Goal: Task Accomplishment & Management: Use online tool/utility

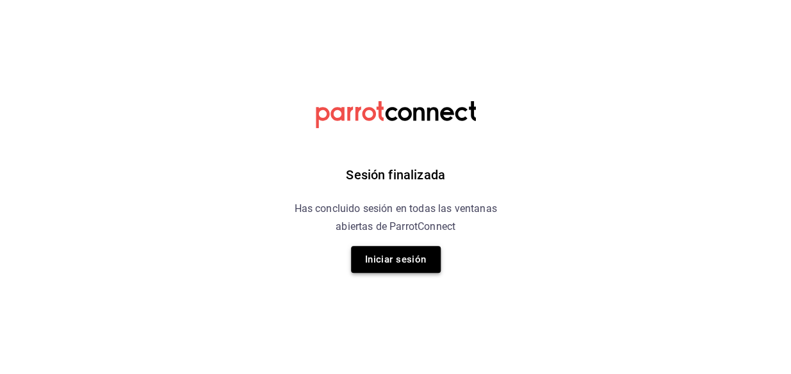
drag, startPoint x: 576, startPoint y: 118, endPoint x: 382, endPoint y: 268, distance: 244.8
click at [382, 268] on button "Iniciar sesión" at bounding box center [396, 259] width 90 height 27
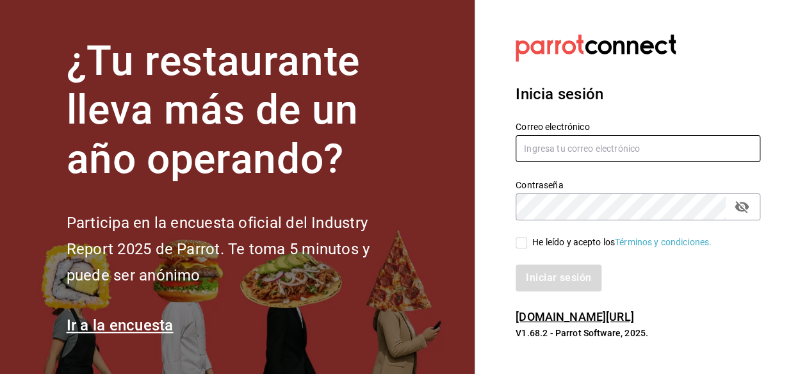
type input "[EMAIL_ADDRESS][DOMAIN_NAME]"
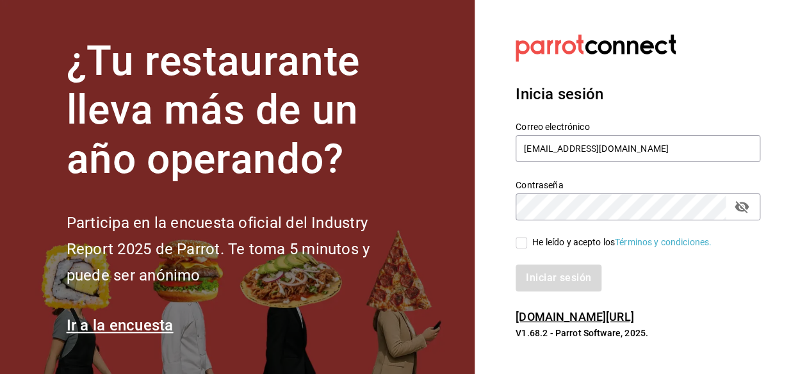
click at [525, 244] on input "He leído y acepto los Términos y condiciones." at bounding box center [522, 243] width 12 height 12
checkbox input "true"
click at [529, 274] on button "Iniciar sesión" at bounding box center [559, 278] width 87 height 27
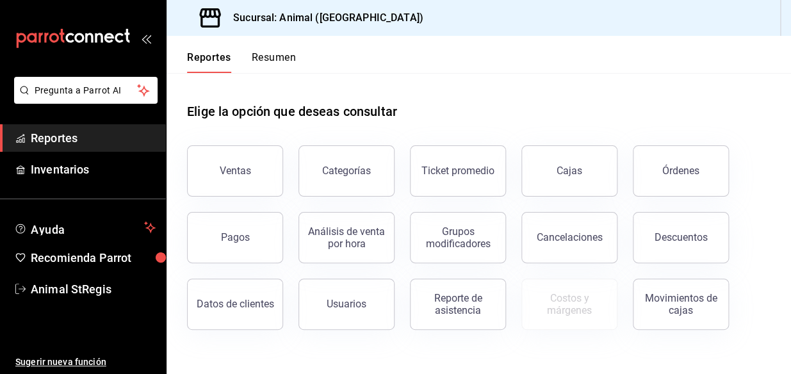
click at [69, 136] on span "Reportes" at bounding box center [93, 137] width 125 height 17
click at [250, 163] on button "Ventas" at bounding box center [235, 170] width 96 height 51
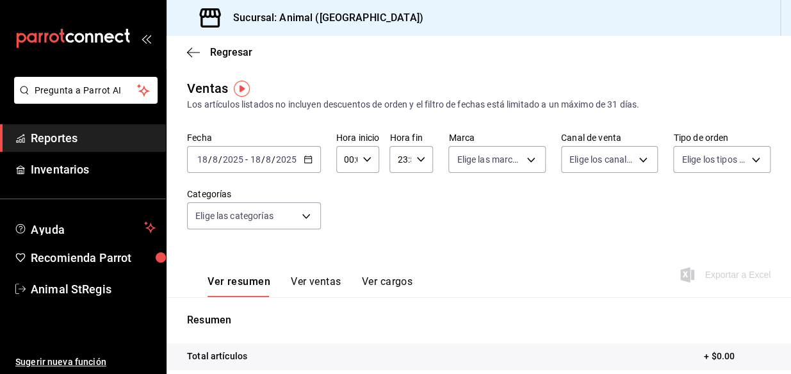
click at [312, 161] on div "2025-08-18 18 / 8 / 2025 - 2025-08-18 18 / 8 / 2025" at bounding box center [254, 159] width 134 height 27
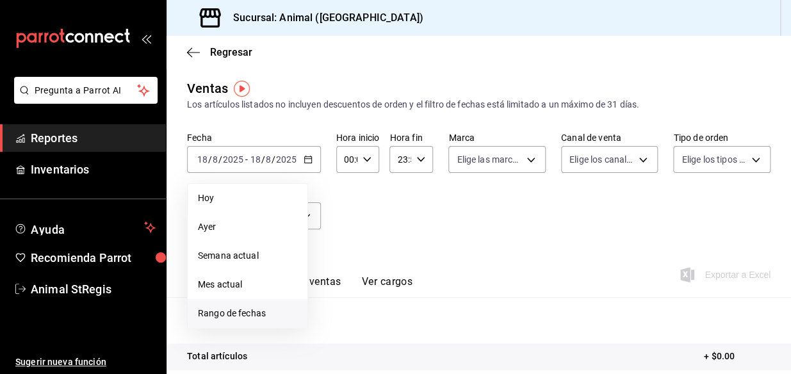
click at [231, 316] on span "Rango de fechas" at bounding box center [247, 313] width 99 height 13
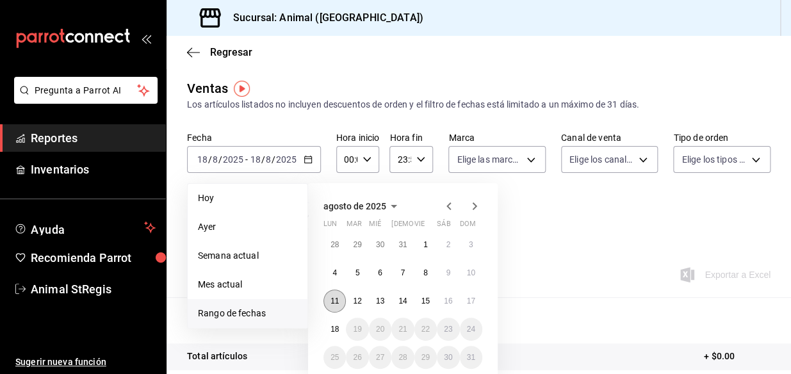
click at [336, 299] on abbr "11" at bounding box center [335, 301] width 8 height 9
click at [335, 323] on button "18" at bounding box center [335, 329] width 22 height 23
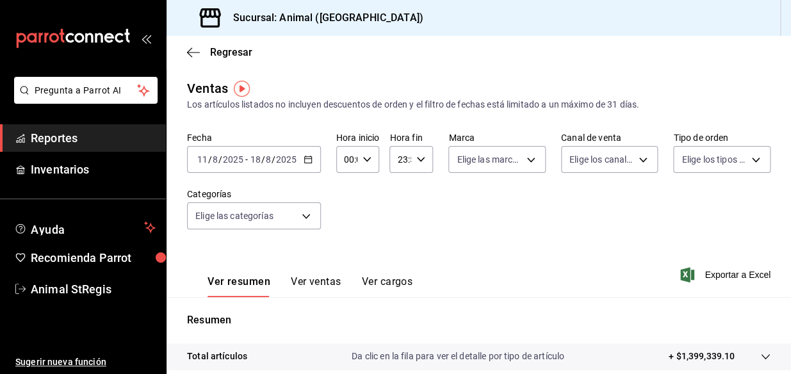
click at [369, 155] on icon "button" at bounding box center [367, 159] width 9 height 9
click at [347, 227] on span "05" at bounding box center [345, 230] width 1 height 10
type input "05:00"
click at [418, 162] on div at bounding box center [395, 187] width 791 height 374
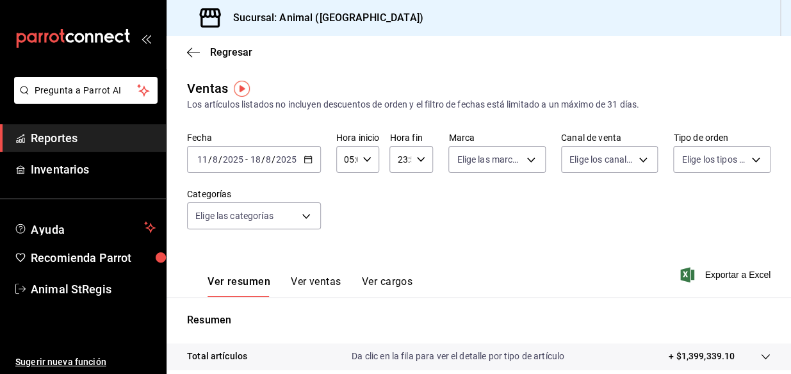
click at [418, 162] on icon "button" at bounding box center [420, 159] width 9 height 9
click at [406, 258] on button "04" at bounding box center [399, 258] width 15 height 26
type input "04:59"
click at [525, 161] on div at bounding box center [395, 187] width 791 height 374
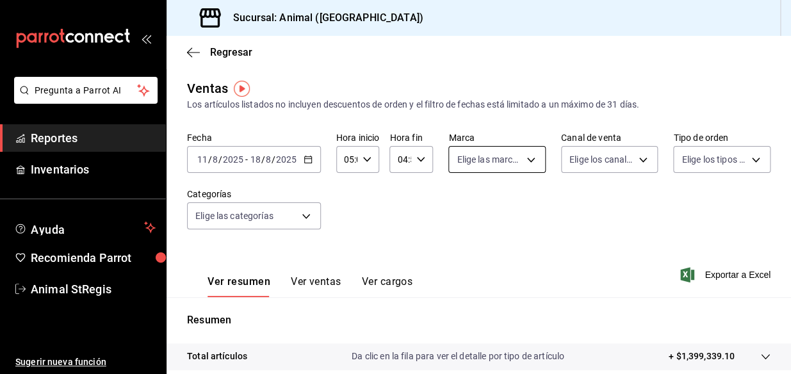
click at [526, 158] on body "Pregunta a Parrot AI Reportes Inventarios Ayuda Recomienda Parrot Animal StRegi…" at bounding box center [395, 187] width 791 height 374
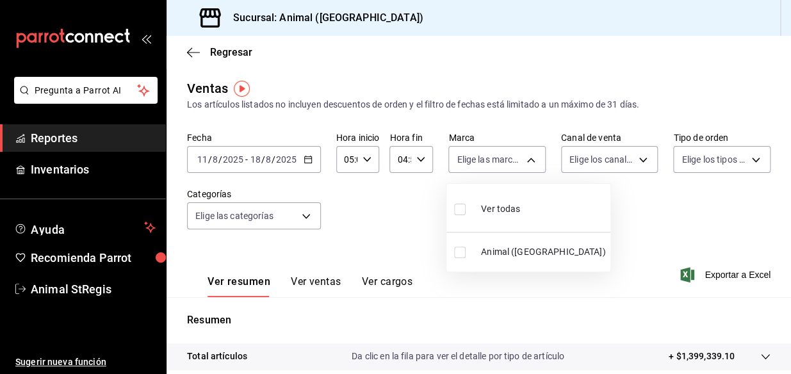
click at [496, 206] on span "Ver todas" at bounding box center [500, 208] width 39 height 13
type input "3f39fcdc-c8c4-4fff-883a-47b345d9391c"
checkbox input "true"
click at [637, 160] on div at bounding box center [395, 187] width 791 height 374
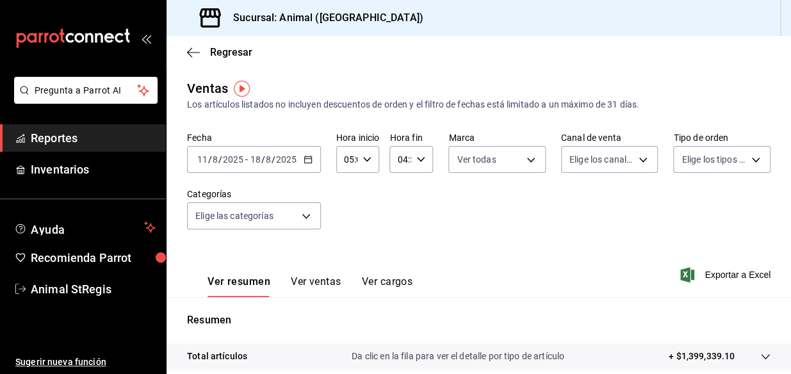
click at [637, 160] on body "Pregunta a Parrot AI Reportes Inventarios Ayuda Recomienda Parrot Animal StRegi…" at bounding box center [395, 187] width 791 height 374
click at [616, 190] on span "Ver todos" at bounding box center [610, 195] width 39 height 13
type input "PARROT,UBER_EATS,RAPPI,DIDI_FOOD,ONLINE"
checkbox input "true"
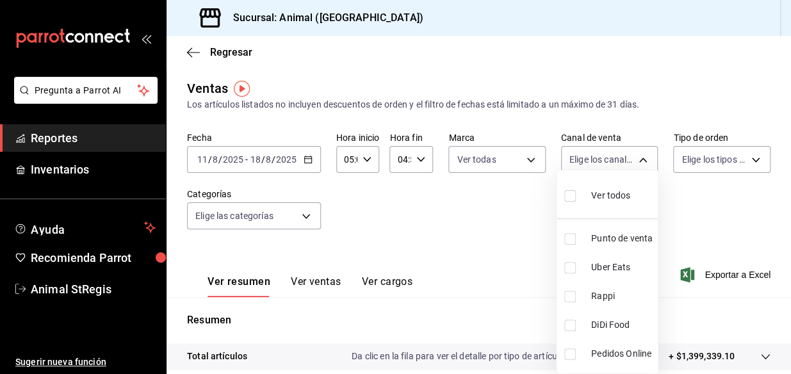
checkbox input "true"
click at [744, 156] on div at bounding box center [395, 187] width 791 height 374
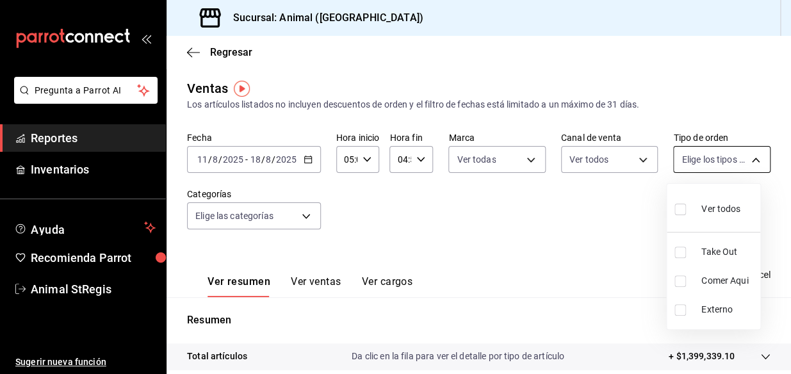
click at [748, 160] on body "Pregunta a Parrot AI Reportes Inventarios Ayuda Recomienda Parrot Animal StRegi…" at bounding box center [395, 187] width 791 height 374
click at [718, 207] on span "Ver todos" at bounding box center [720, 208] width 39 height 13
type input "3f245141-8cb2-4099-bf0f-bc16ed99609a,be50bec9-a7ef-41cc-9154-7015b9ad380c,EXTER…"
checkbox input "true"
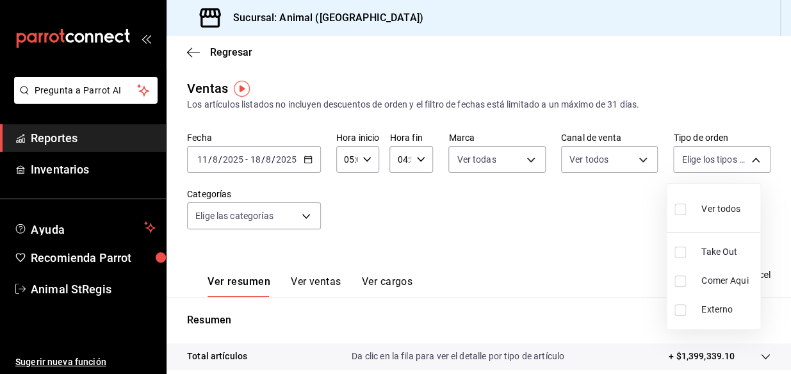
checkbox input "true"
click at [582, 212] on div at bounding box center [395, 187] width 791 height 374
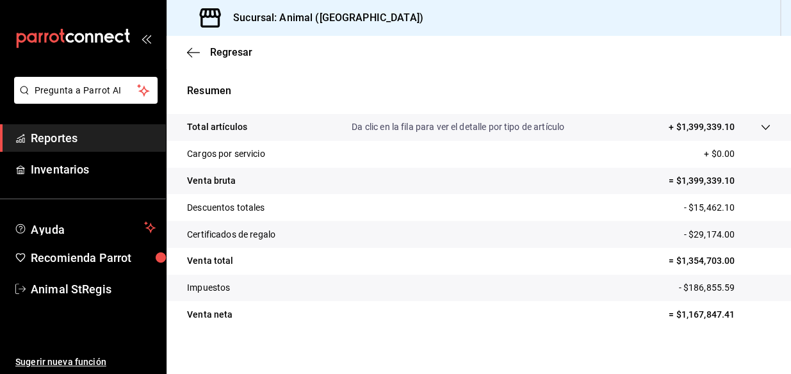
scroll to position [233, 0]
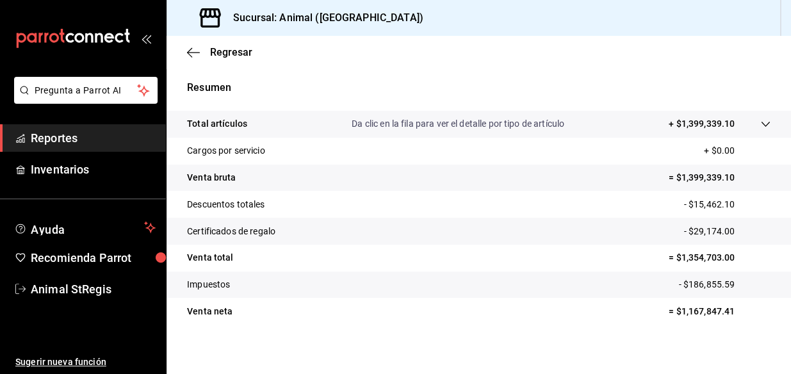
click at [760, 122] on icon at bounding box center [765, 124] width 10 height 10
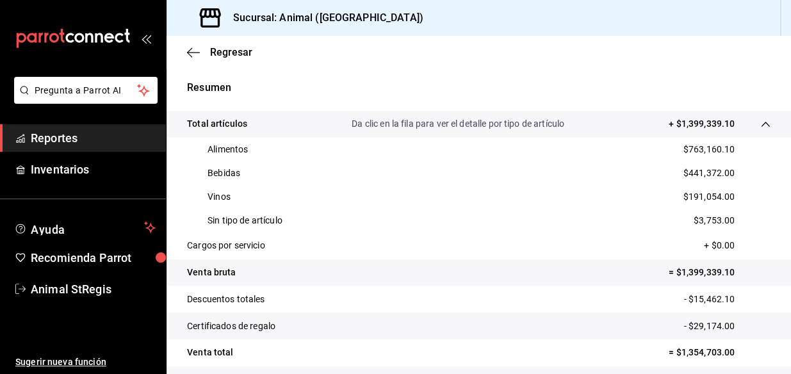
click at [696, 148] on p "$763,160.10" at bounding box center [709, 149] width 51 height 13
copy p "763,160.10"
click at [696, 170] on p "$441,372.00" at bounding box center [709, 173] width 51 height 13
click at [697, 170] on p "$441,372.00" at bounding box center [709, 173] width 51 height 13
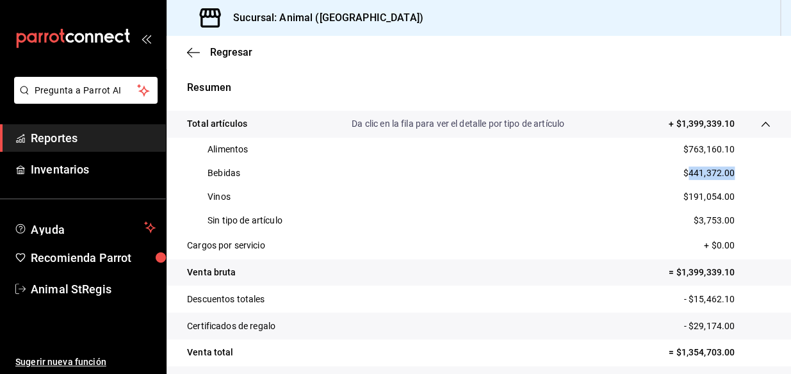
copy p "441,372.00"
click at [698, 198] on p "$191,054.00" at bounding box center [709, 196] width 51 height 13
copy p "191,054.00"
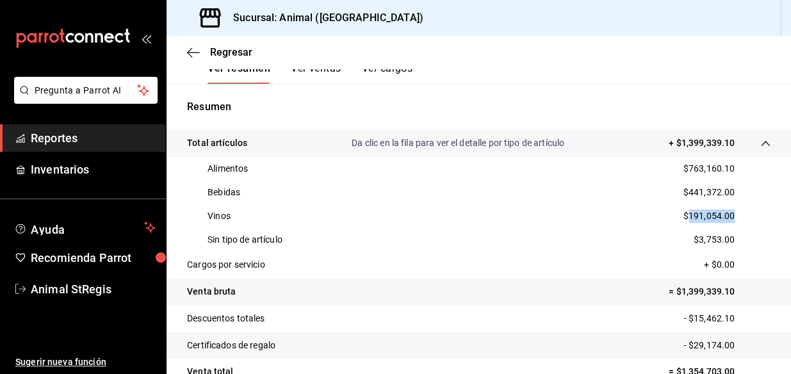
scroll to position [0, 0]
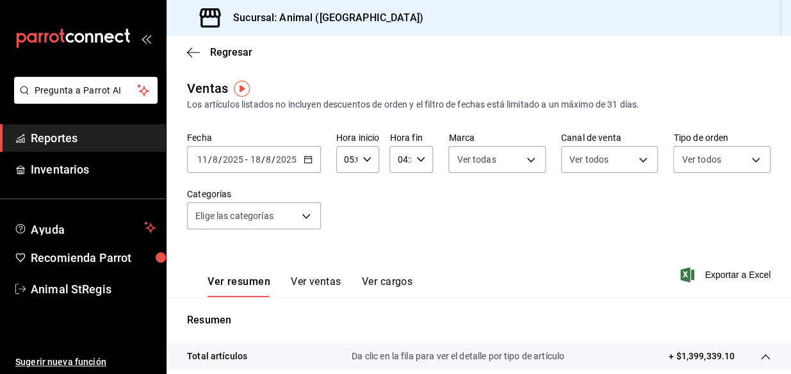
click at [309, 160] on icon "button" at bounding box center [308, 159] width 9 height 9
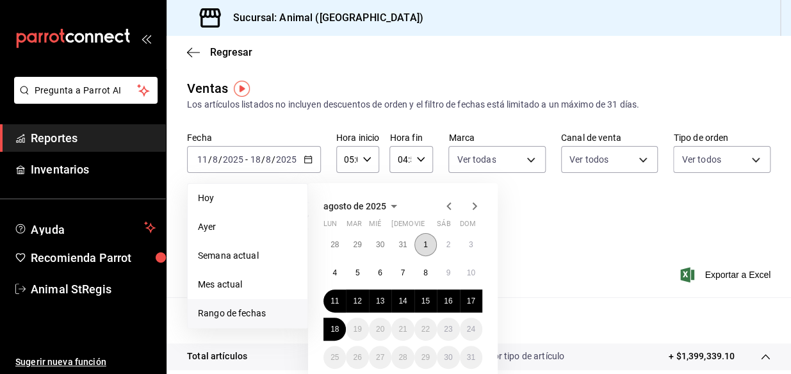
click at [427, 243] on abbr "1" at bounding box center [425, 244] width 4 height 9
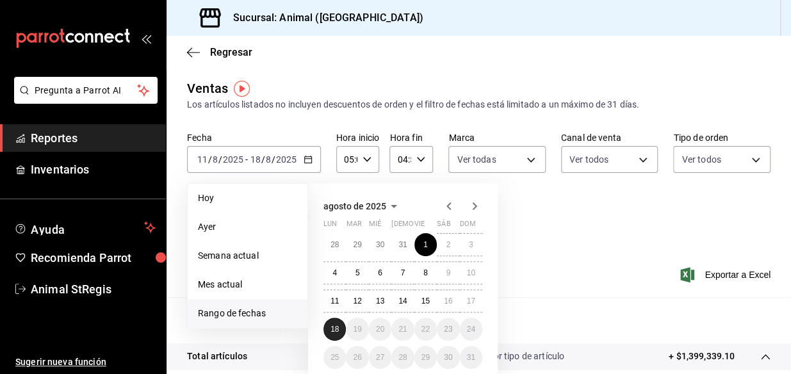
click at [336, 330] on abbr "18" at bounding box center [335, 329] width 8 height 9
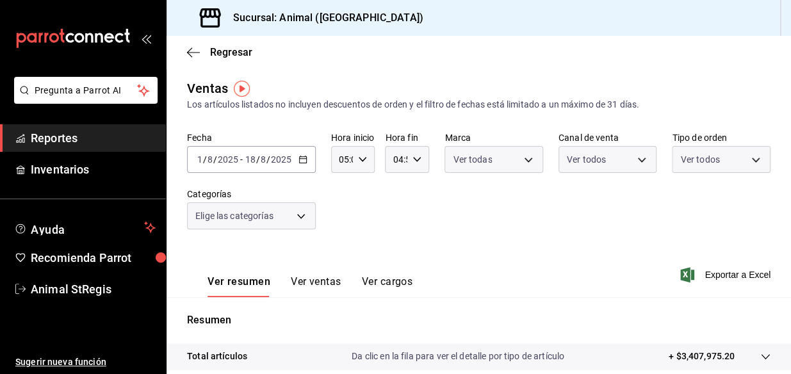
click at [364, 162] on icon "button" at bounding box center [362, 159] width 9 height 9
click at [340, 189] on span "05" at bounding box center [340, 191] width 1 height 10
click at [414, 160] on div at bounding box center [395, 187] width 791 height 374
click at [414, 160] on \(Stroke\) "button" at bounding box center [417, 159] width 8 height 4
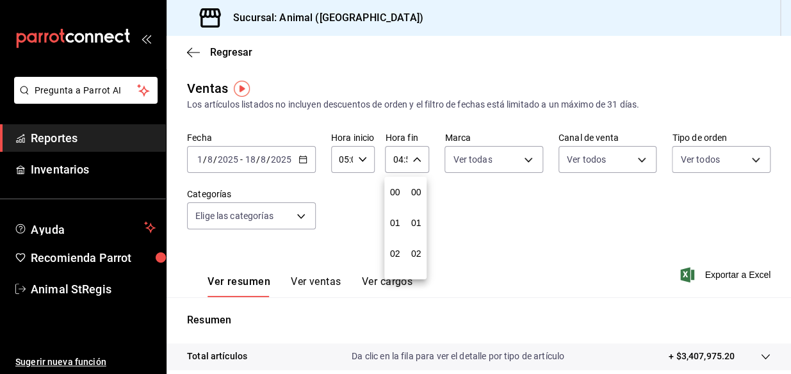
scroll to position [1755, 0]
click at [400, 192] on button "04" at bounding box center [395, 192] width 16 height 26
click at [532, 162] on div at bounding box center [395, 187] width 791 height 374
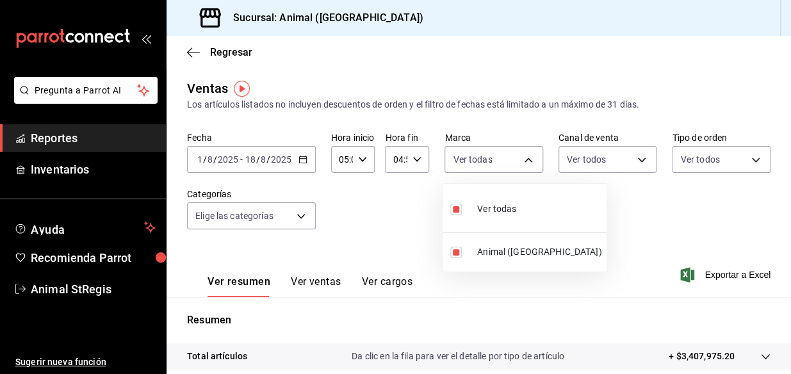
click at [521, 158] on body "Pregunta a Parrot AI Reportes Inventarios Ayuda Recomienda Parrot Animal StRegi…" at bounding box center [395, 187] width 791 height 374
click at [521, 158] on div at bounding box center [395, 187] width 791 height 374
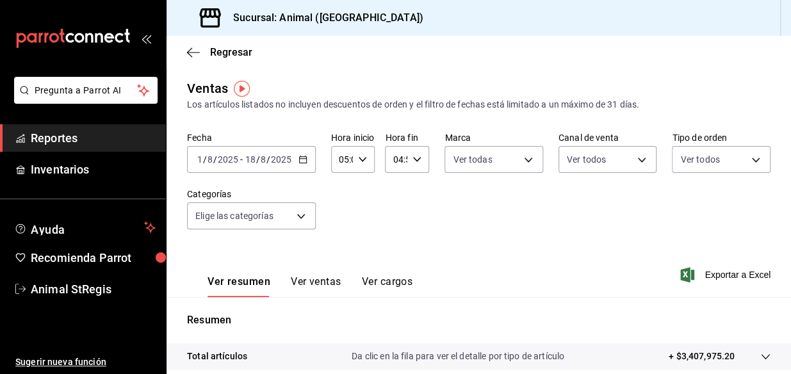
drag, startPoint x: 521, startPoint y: 158, endPoint x: 556, endPoint y: 195, distance: 50.3
click at [556, 195] on div "Fecha 2025-08-01 1 / 8 / 2025 - 2025-08-18 18 / 8 / 2025 Hora inicio 05:00 Hora…" at bounding box center [479, 188] width 584 height 113
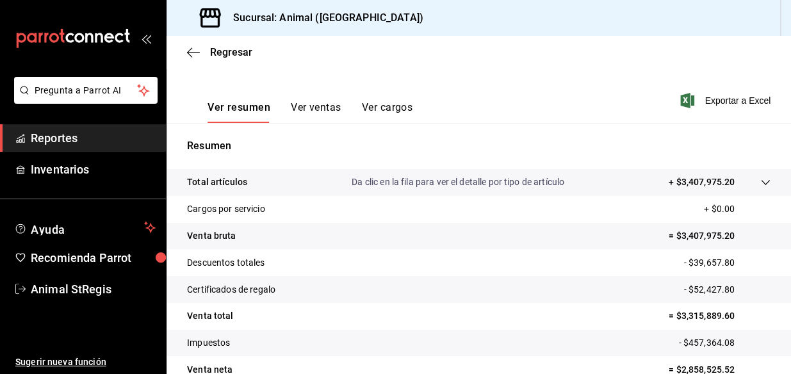
scroll to position [233, 0]
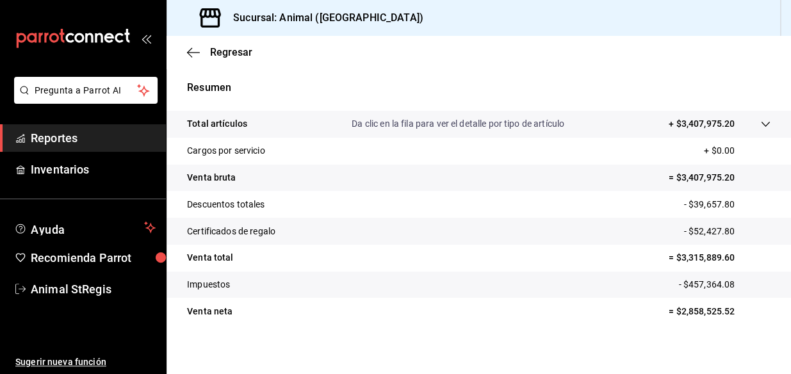
click at [761, 125] on icon at bounding box center [765, 124] width 8 height 5
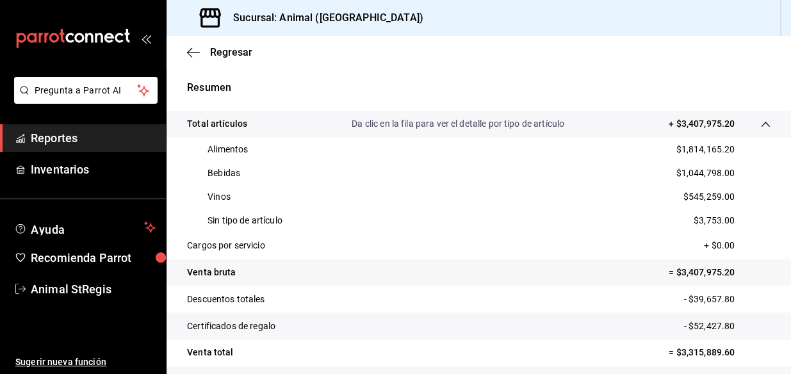
click at [700, 150] on p "$1,814,165.20" at bounding box center [705, 149] width 59 height 13
copy p "1,814,165.20"
click at [685, 171] on p "$1,044,798.00" at bounding box center [705, 173] width 59 height 13
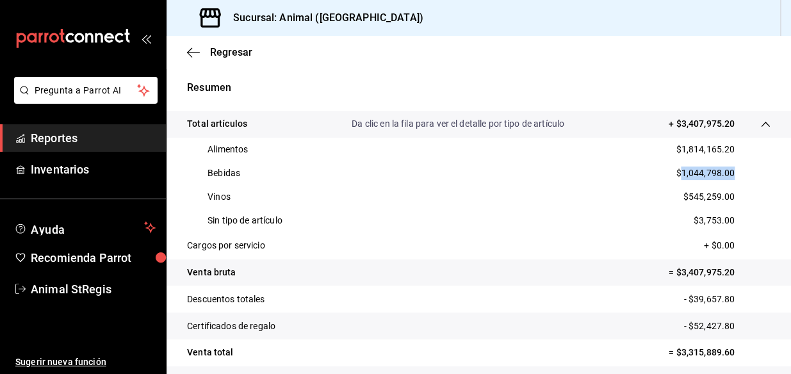
copy p "1,044,798.00"
click at [698, 199] on p "$545,259.00" at bounding box center [709, 196] width 51 height 13
copy p "545,259.00"
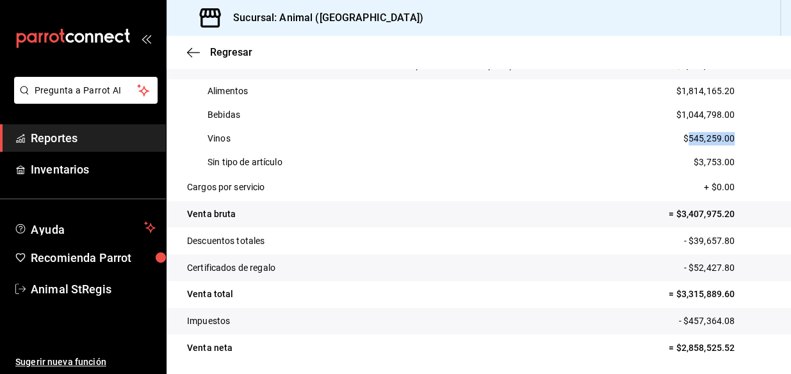
scroll to position [334, 0]
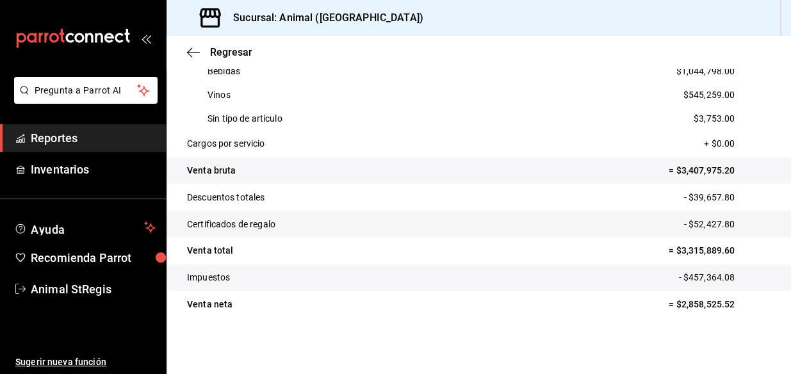
click at [704, 199] on p "- $39,657.80" at bounding box center [727, 197] width 87 height 13
copy p "39,657.80"
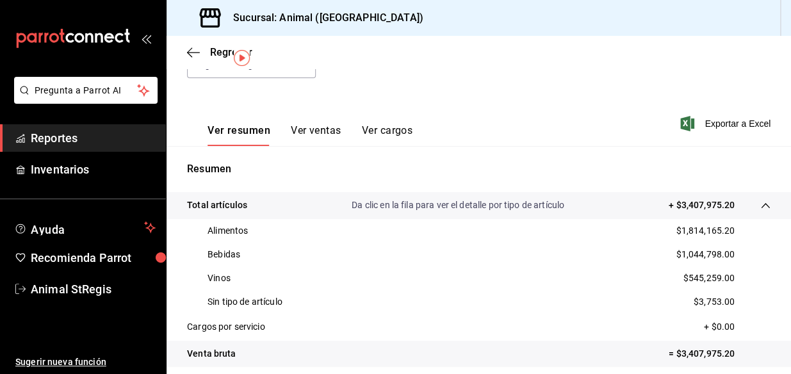
scroll to position [0, 0]
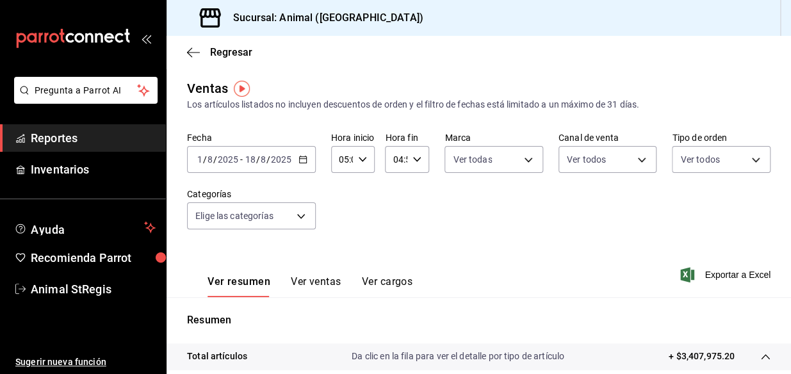
click at [304, 158] on icon "button" at bounding box center [303, 159] width 9 height 9
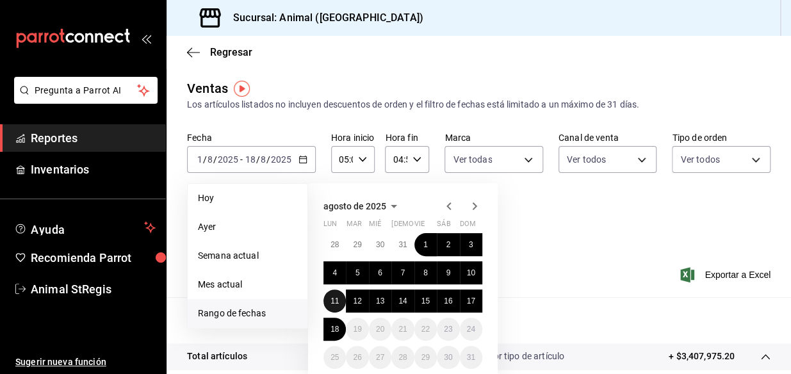
click at [336, 303] on abbr "11" at bounding box center [335, 301] width 8 height 9
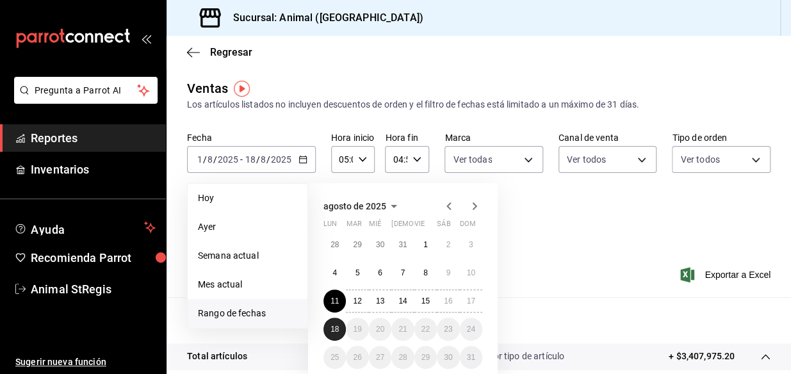
click at [336, 327] on abbr "18" at bounding box center [335, 329] width 8 height 9
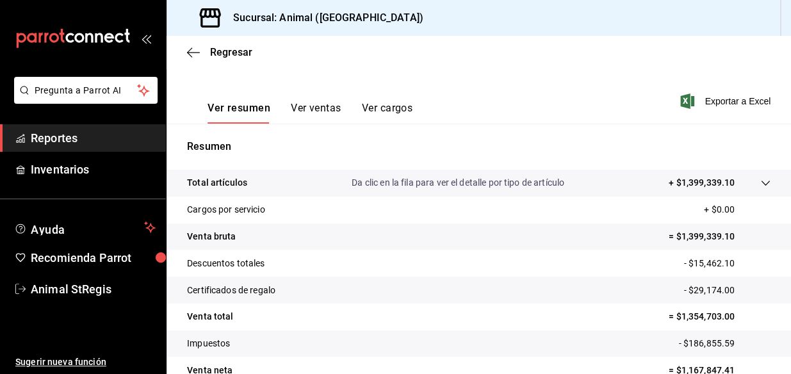
scroll to position [240, 0]
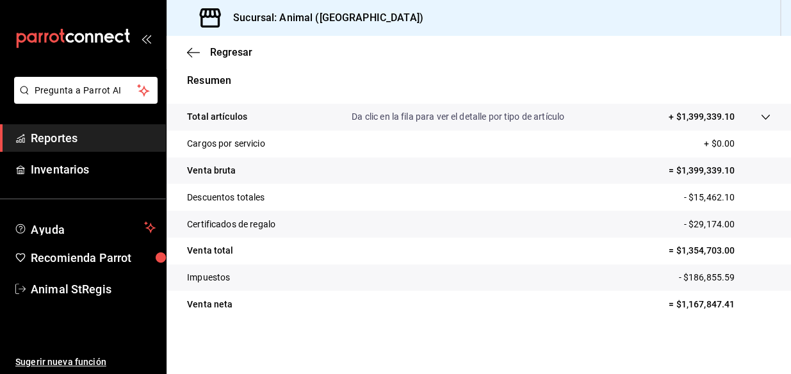
click at [708, 193] on p "- $15,462.10" at bounding box center [727, 197] width 87 height 13
copy p "15,462.10"
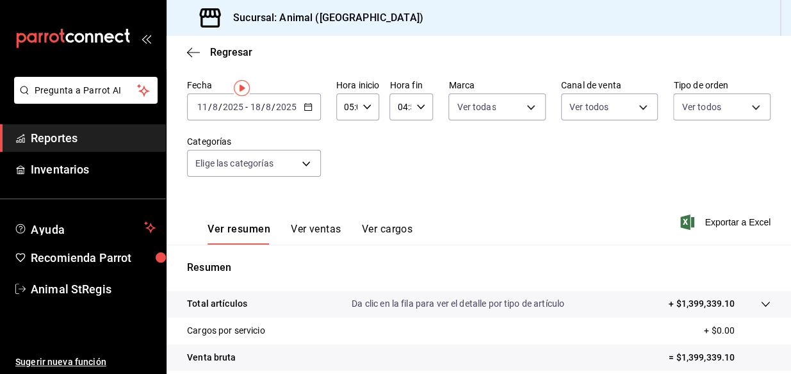
scroll to position [0, 0]
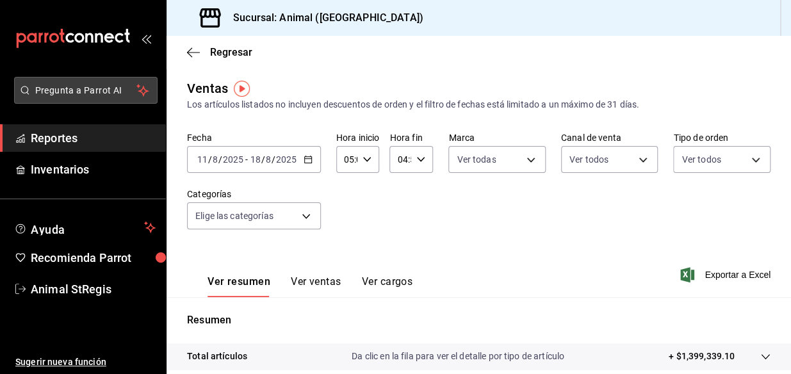
click at [72, 89] on span "Pregunta a Parrot AI" at bounding box center [86, 90] width 102 height 13
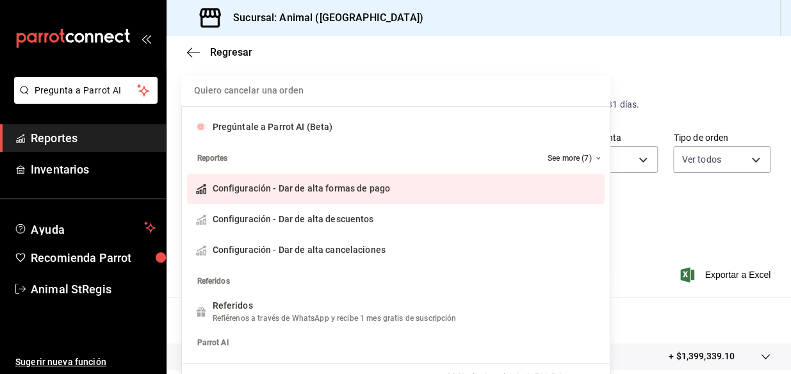
click at [78, 140] on div "Quiero cancelar una orden Pregúntale a Parrot AI (Beta) Reportes See more (7) C…" at bounding box center [395, 187] width 791 height 374
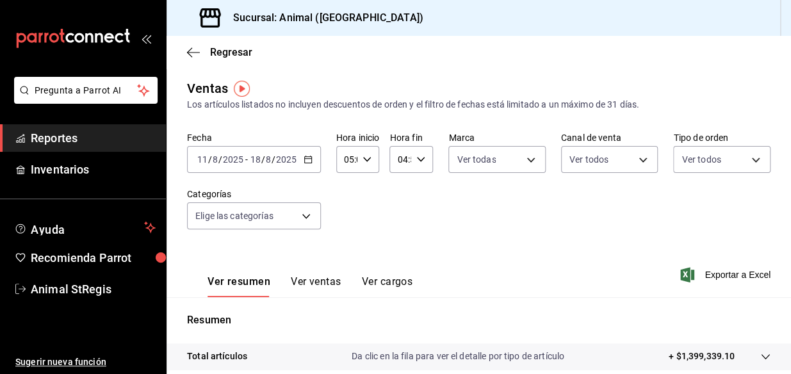
click at [67, 140] on span "Reportes" at bounding box center [93, 137] width 125 height 17
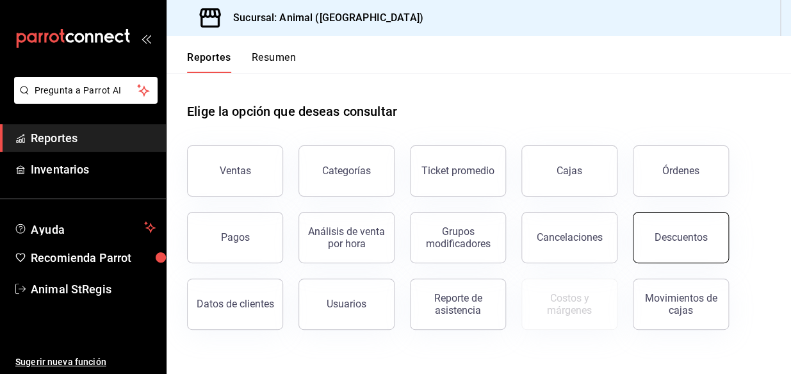
click at [675, 239] on div "Descuentos" at bounding box center [681, 237] width 53 height 12
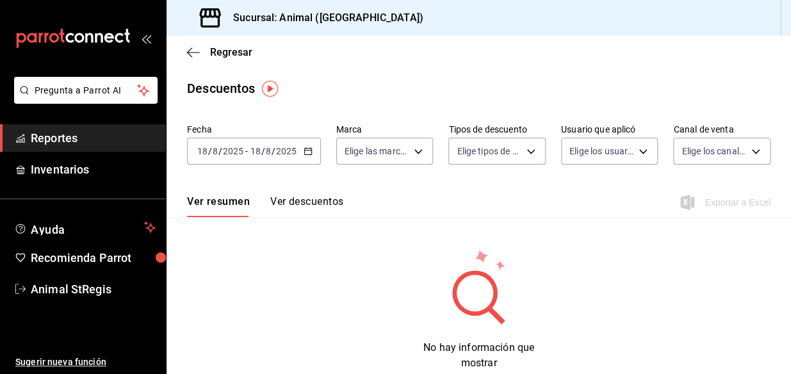
click at [306, 152] on icon "button" at bounding box center [308, 151] width 9 height 9
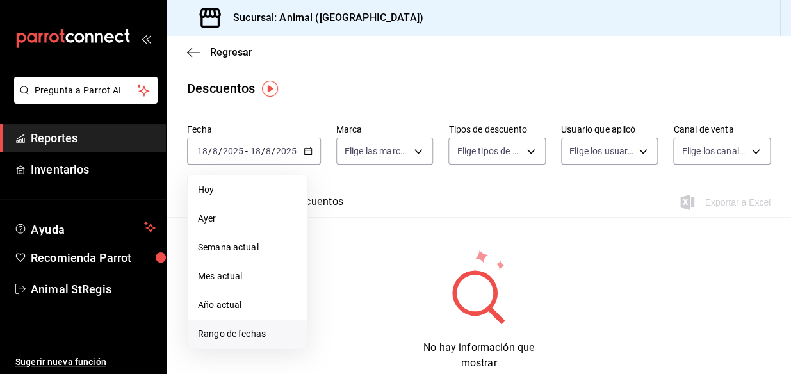
click at [213, 336] on span "Rango de fechas" at bounding box center [247, 333] width 99 height 13
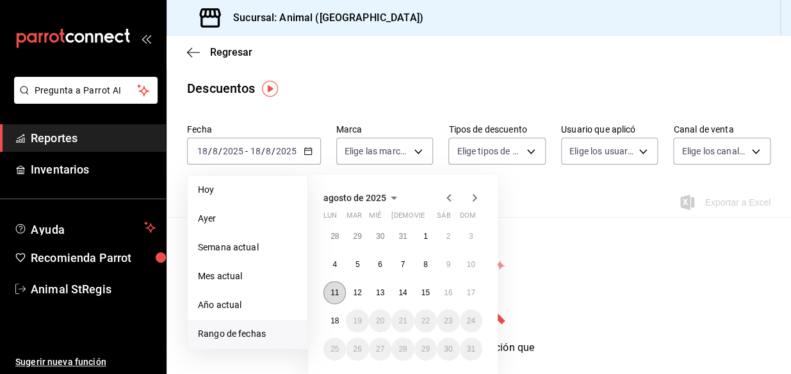
click at [340, 294] on button "11" at bounding box center [335, 292] width 22 height 23
click at [339, 324] on button "18" at bounding box center [335, 320] width 22 height 23
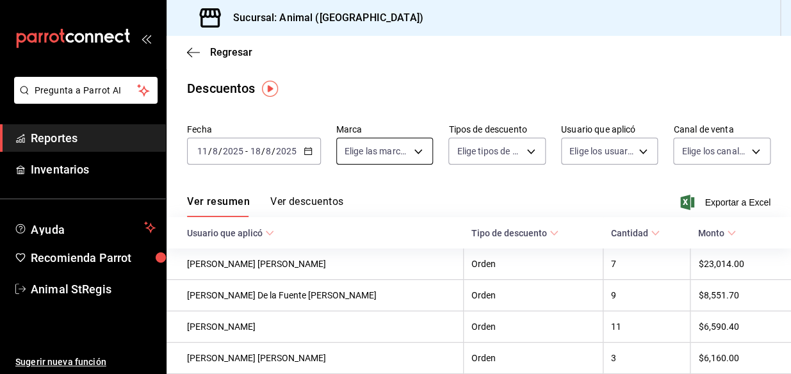
click at [416, 151] on body "Pregunta a Parrot AI Reportes Inventarios Ayuda Recomienda Parrot Animal StRegi…" at bounding box center [395, 187] width 791 height 374
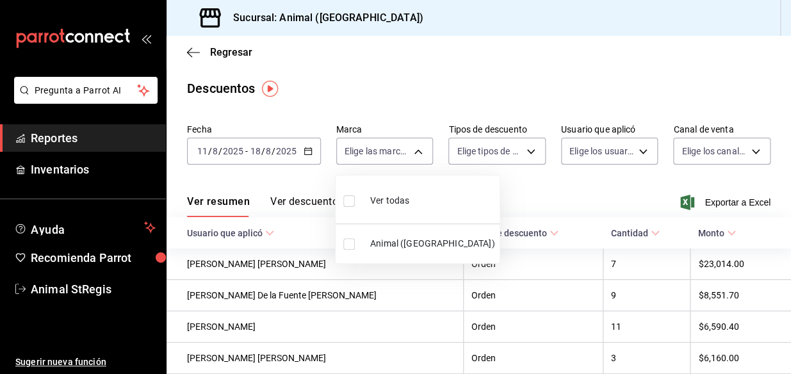
click at [404, 199] on span "Ver todas" at bounding box center [389, 200] width 39 height 13
type input "3f39fcdc-c8c4-4fff-883a-47b345d9391c"
checkbox input "true"
click at [525, 151] on div at bounding box center [395, 187] width 791 height 374
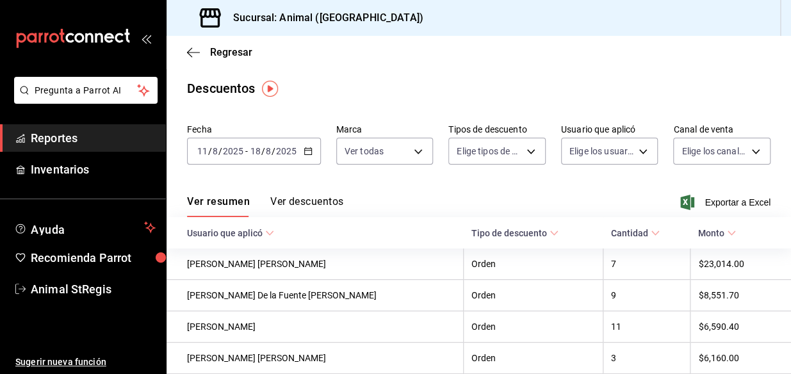
click at [525, 151] on body "Pregunta a Parrot AI Reportes Inventarios Ayuda Recomienda Parrot Animal StRegi…" at bounding box center [395, 187] width 791 height 374
click at [491, 193] on span "Orden" at bounding box center [521, 193] width 84 height 13
type input "ORDER"
checkbox input "true"
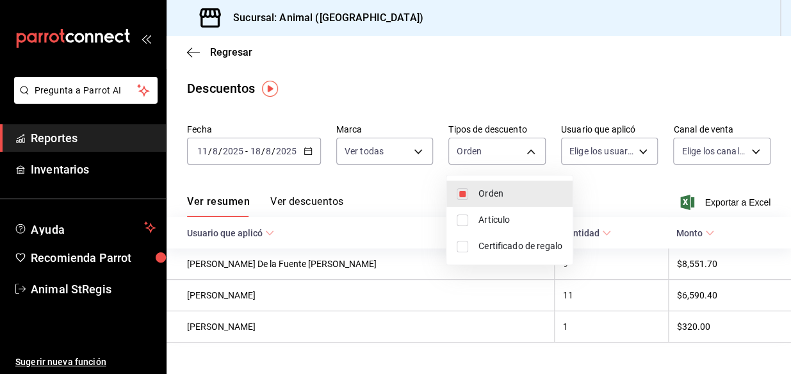
click at [489, 218] on span "Artículo" at bounding box center [521, 219] width 84 height 13
type input "ORDER,ORDER_ITEM"
checkbox input "true"
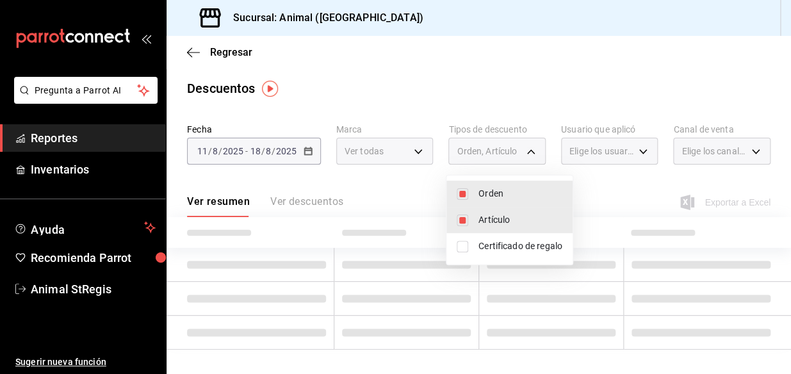
click at [485, 245] on span "Certificado de regalo" at bounding box center [521, 246] width 84 height 13
type input "ORDER,ORDER_ITEM,CARD_REWARD"
checkbox input "true"
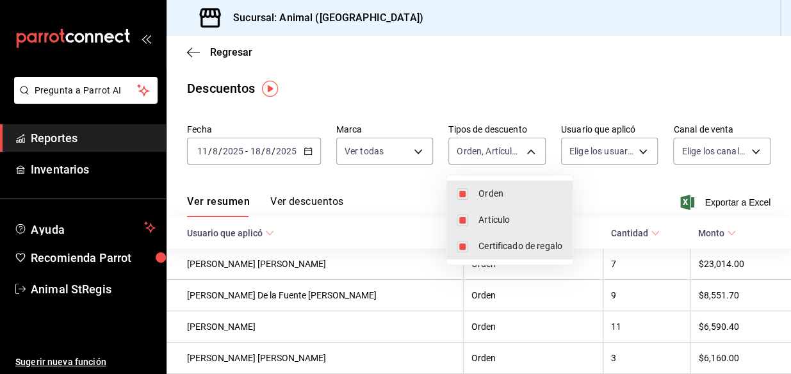
click at [639, 153] on div at bounding box center [395, 187] width 791 height 374
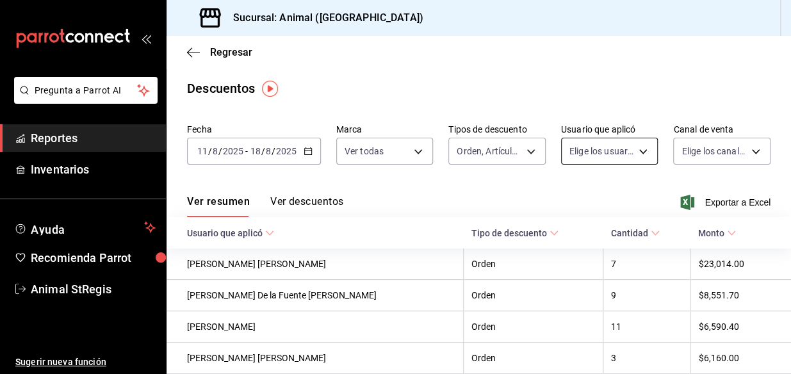
click at [636, 150] on body "Pregunta a Parrot AI Reportes Inventarios Ayuda Recomienda Parrot Animal StRegi…" at bounding box center [395, 187] width 791 height 374
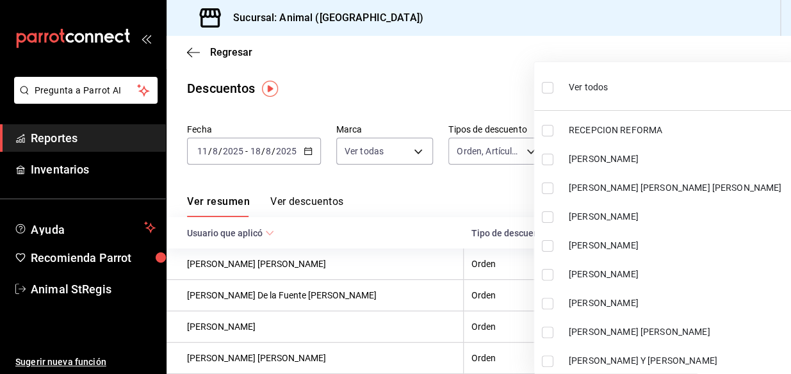
click at [554, 90] on label at bounding box center [550, 87] width 17 height 19
click at [554, 90] on input "checkbox" at bounding box center [548, 88] width 12 height 12
checkbox input "false"
click at [548, 83] on ul "Ver todos RECEPCION REFORMA Diego Armando HUGO ALEJANDRO DE LUNA JUAREZ ALVARO …" at bounding box center [670, 222] width 272 height 320
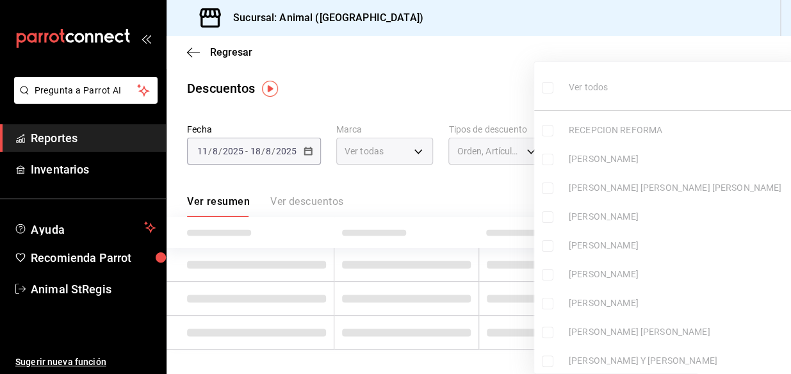
checkbox input "false"
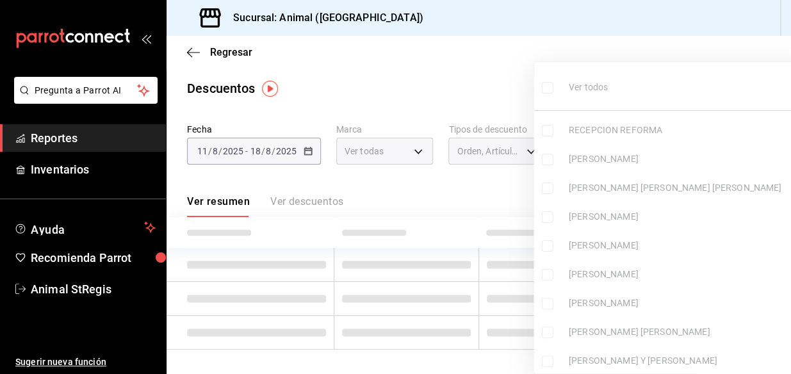
checkbox input "false"
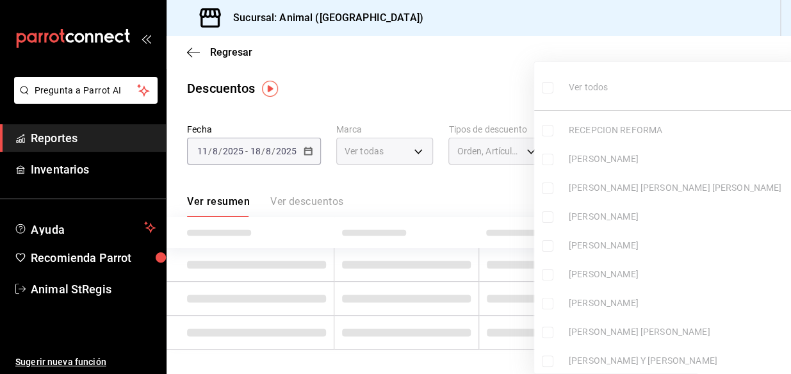
checkbox input "false"
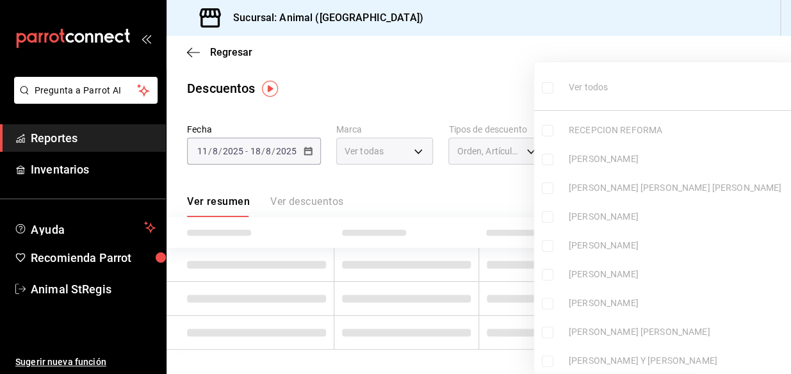
checkbox input "false"
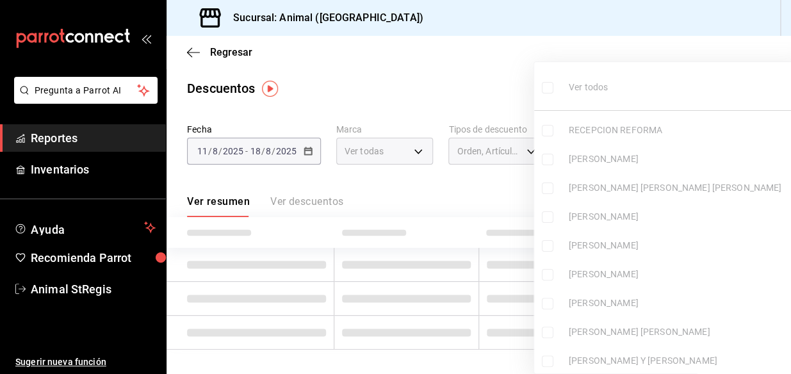
checkbox input "false"
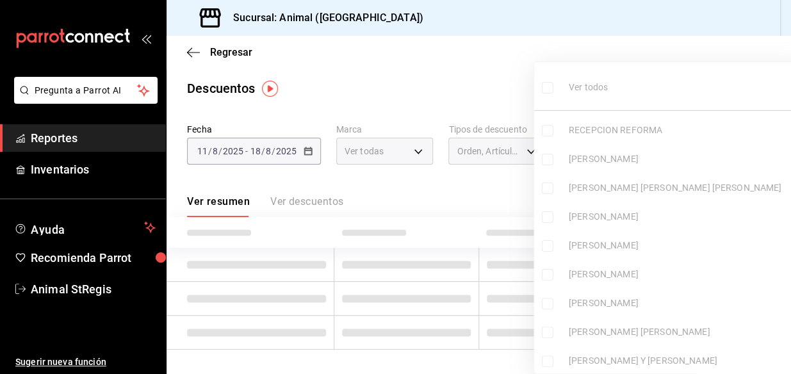
checkbox input "false"
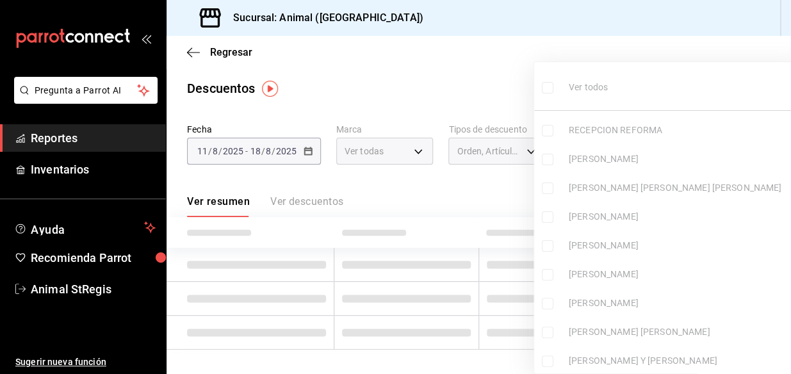
checkbox input "false"
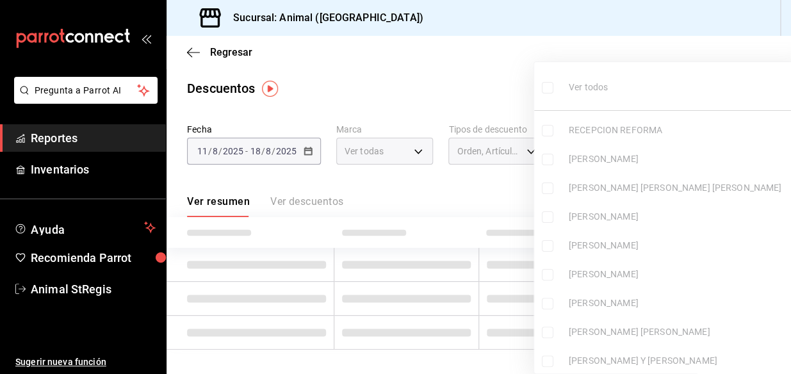
checkbox input "false"
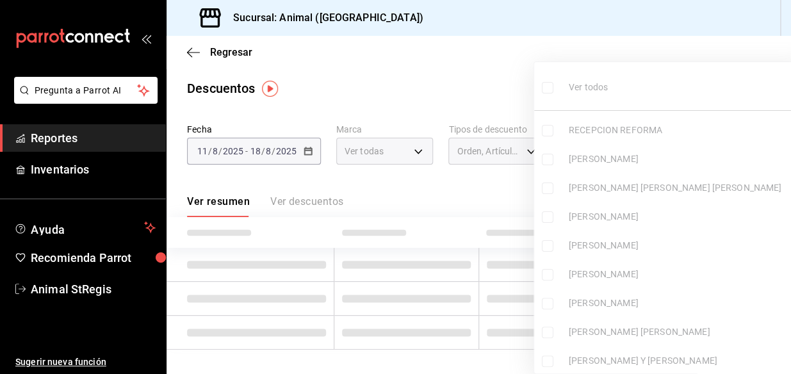
checkbox input "false"
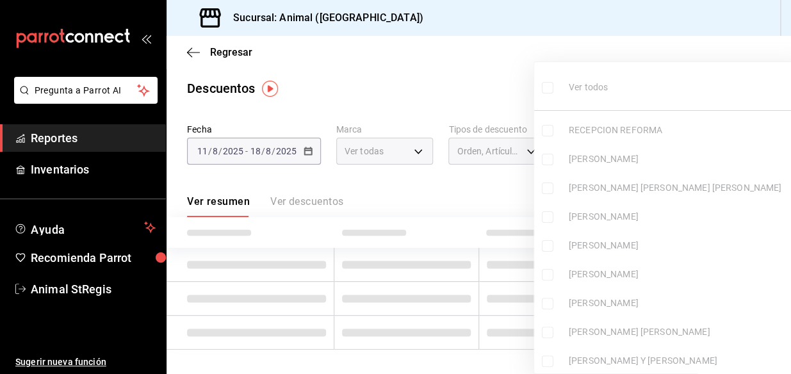
checkbox input "false"
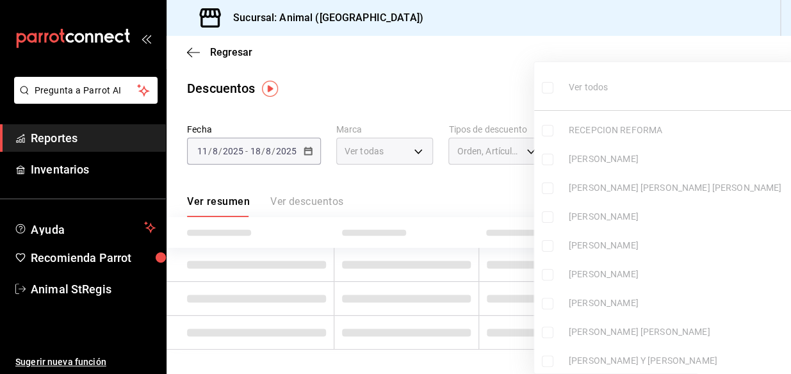
checkbox input "false"
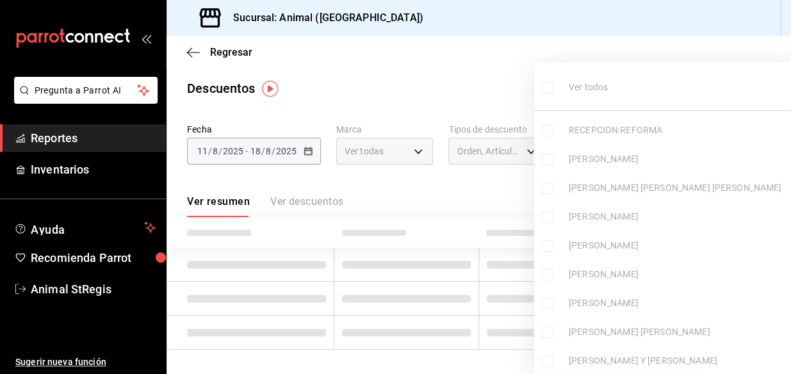
checkbox input "false"
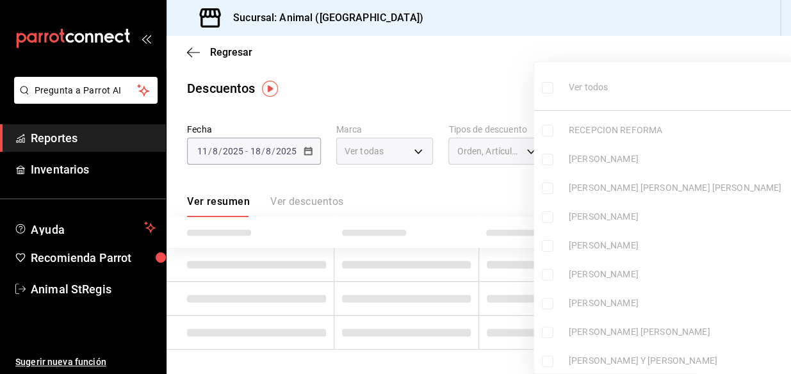
checkbox input "false"
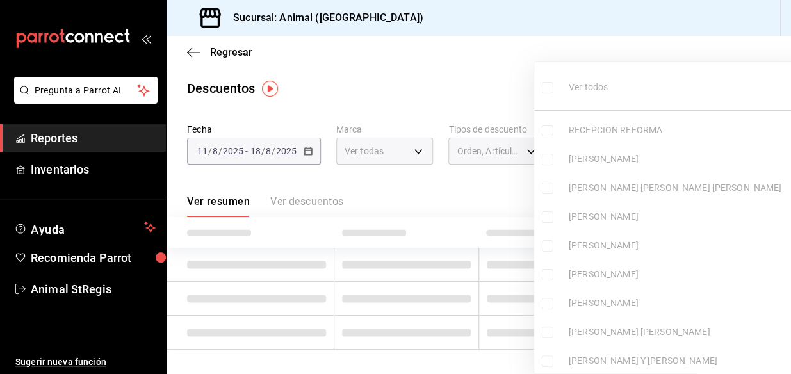
checkbox input "false"
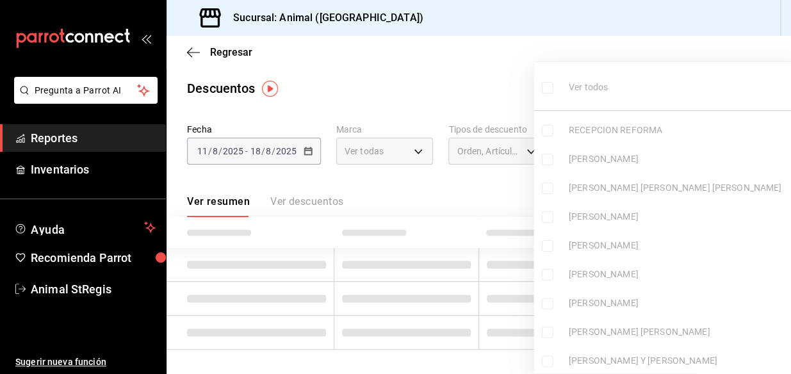
checkbox input "false"
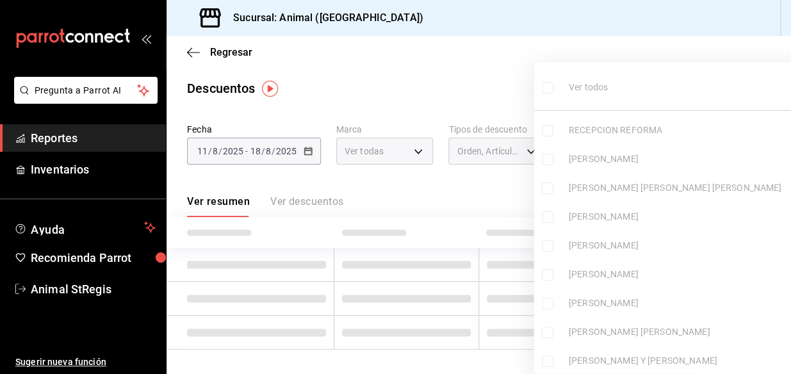
checkbox input "false"
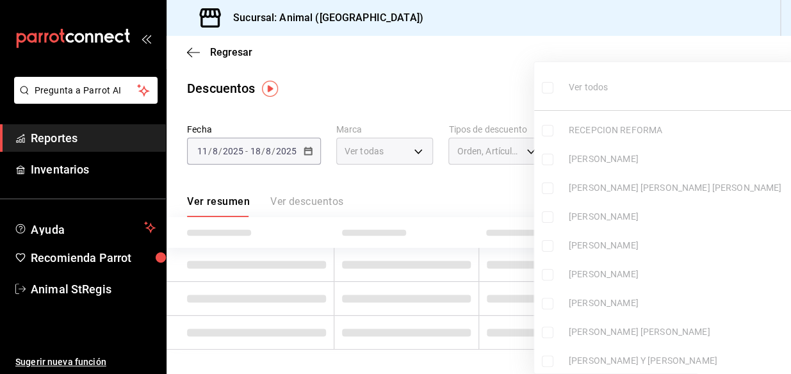
checkbox input "false"
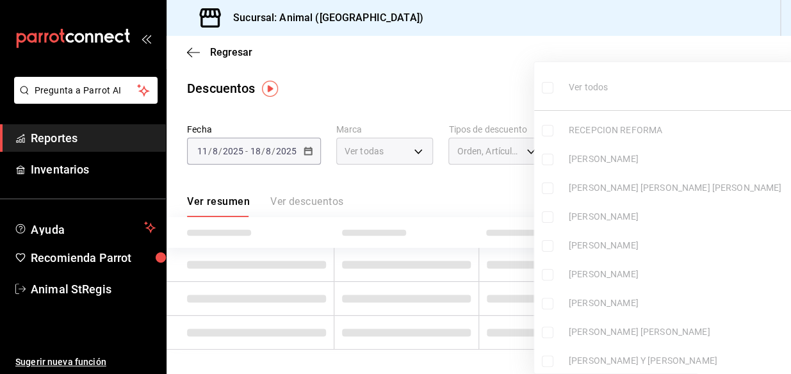
checkbox input "false"
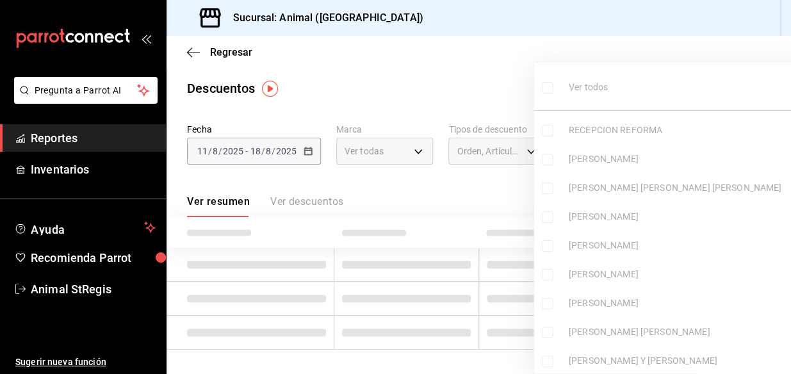
checkbox input "false"
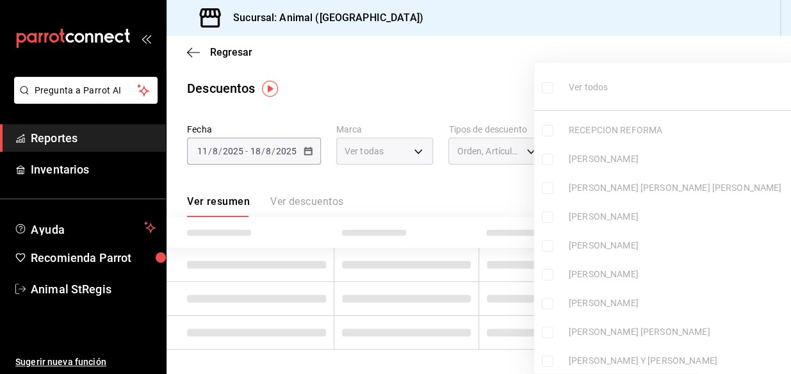
checkbox input "false"
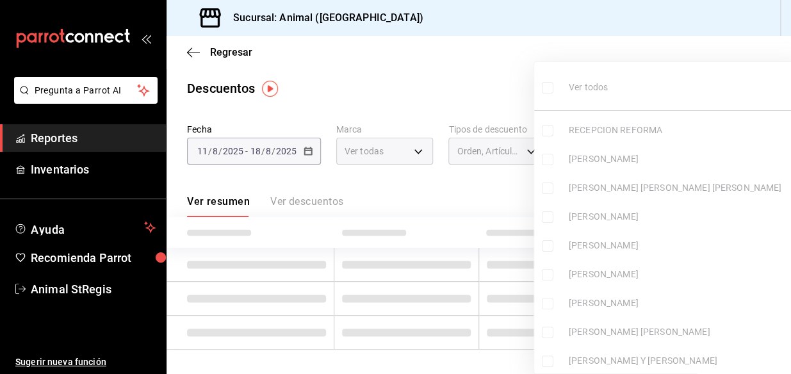
checkbox input "false"
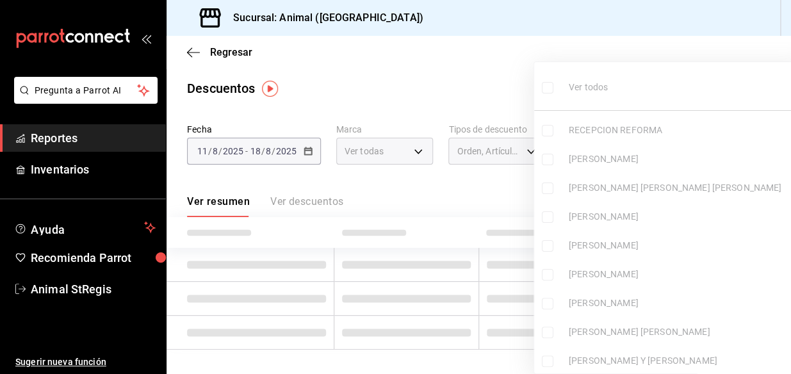
checkbox input "false"
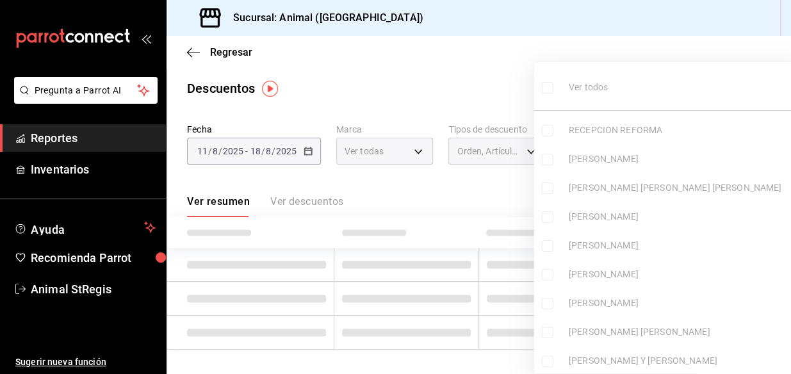
checkbox input "false"
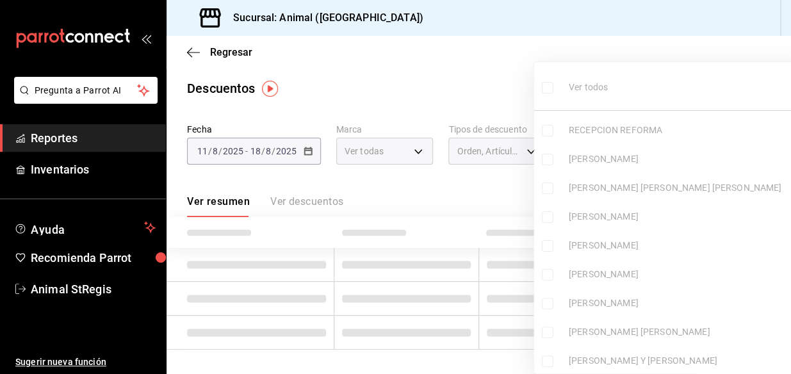
checkbox input "false"
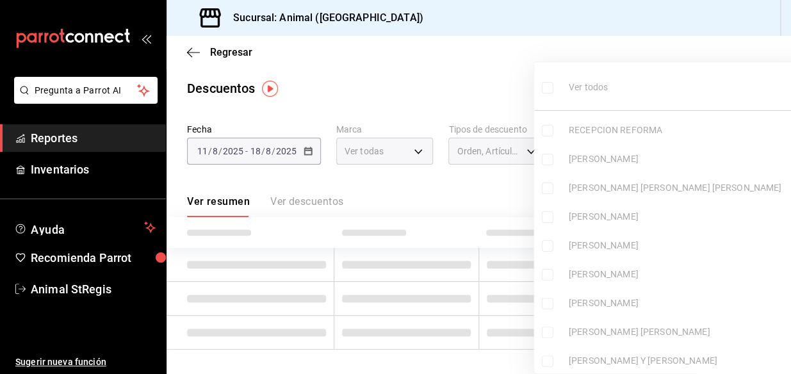
checkbox input "false"
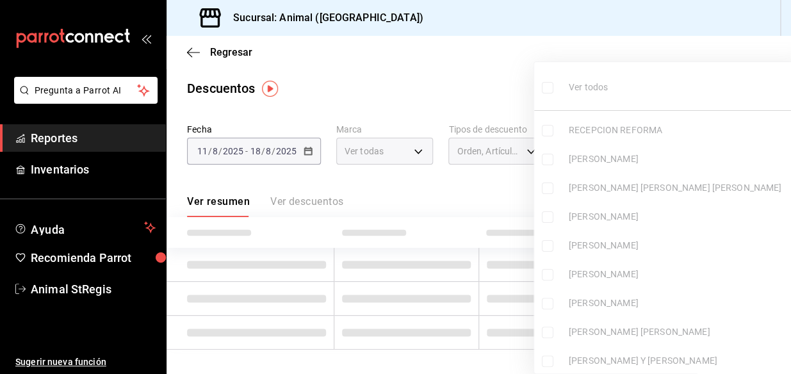
checkbox input "false"
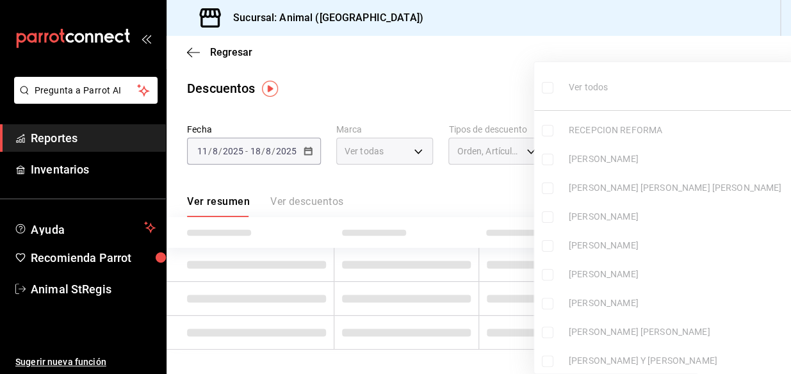
checkbox input "false"
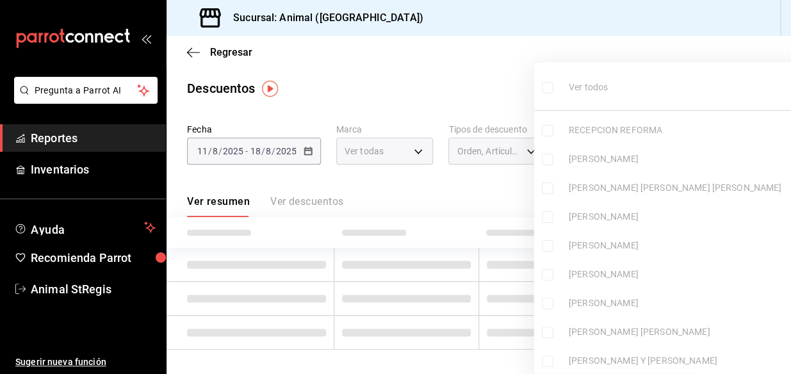
checkbox input "false"
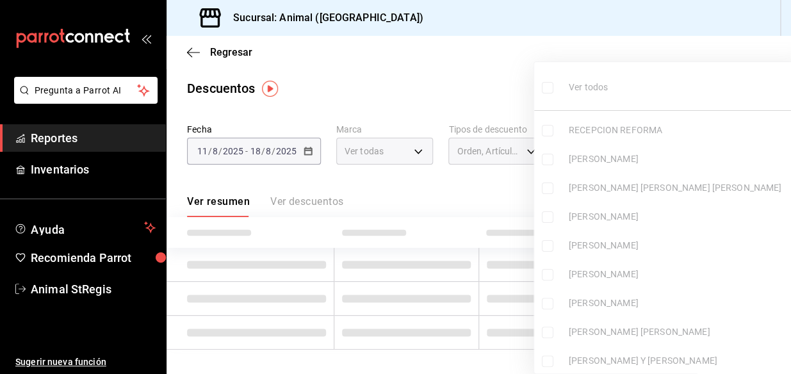
checkbox input "false"
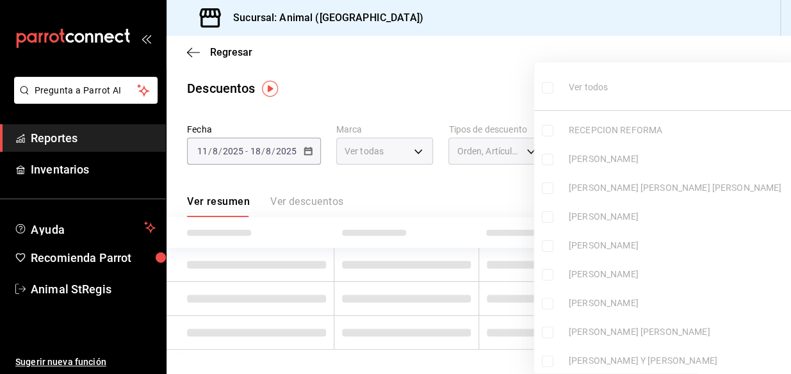
checkbox input "false"
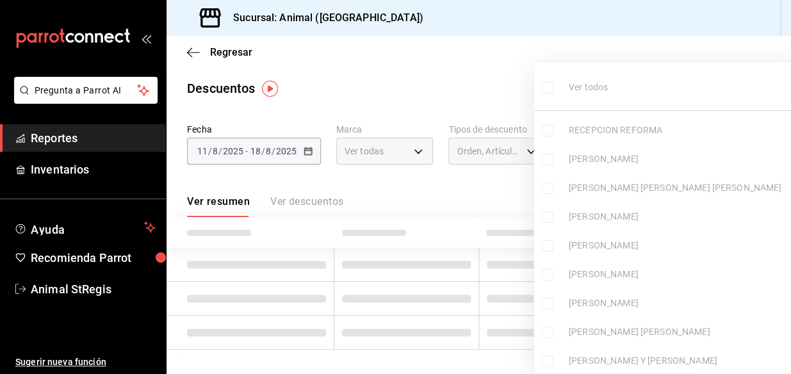
checkbox input "false"
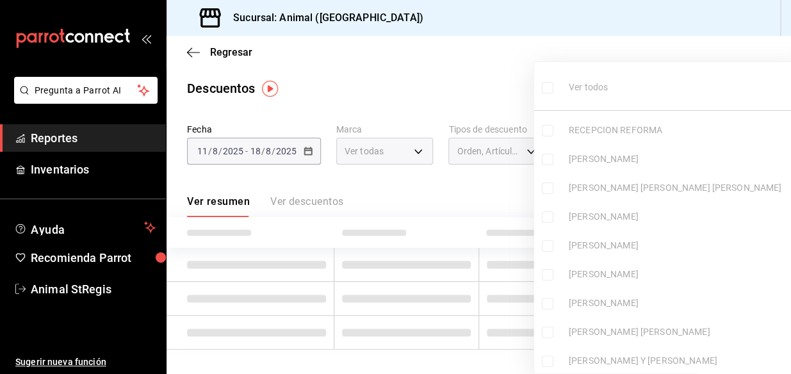
checkbox input "false"
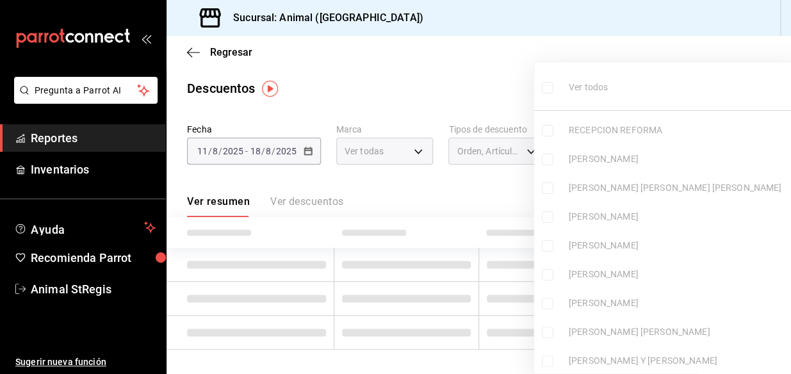
checkbox input "false"
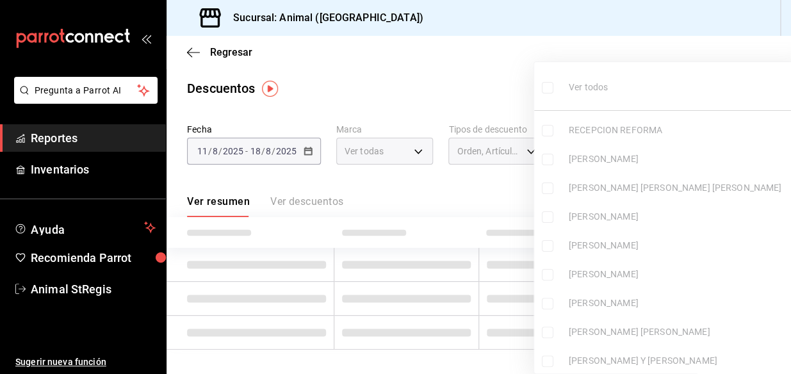
checkbox input "false"
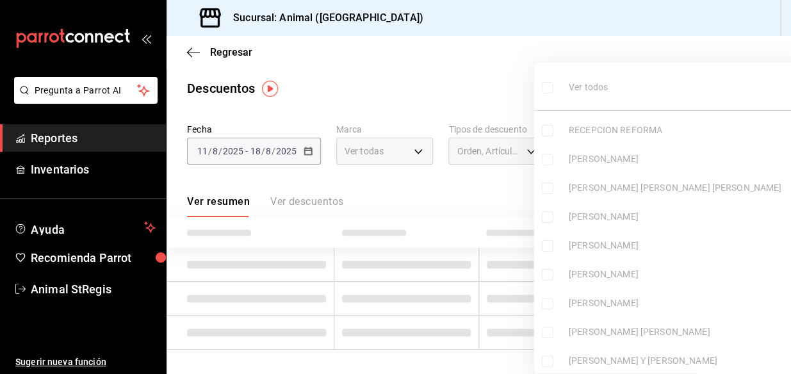
checkbox input "false"
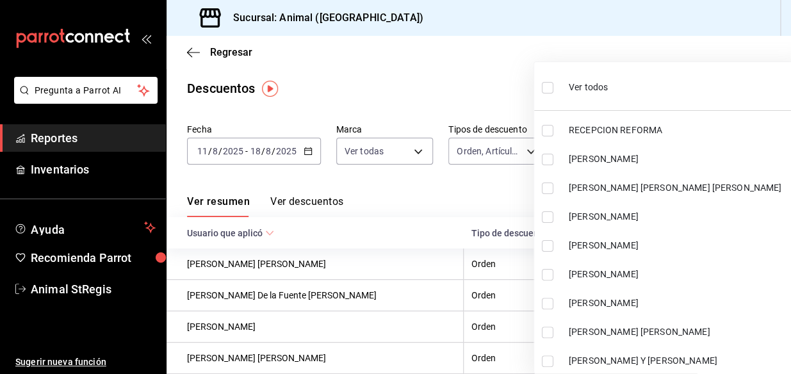
click at [484, 190] on div at bounding box center [395, 187] width 791 height 374
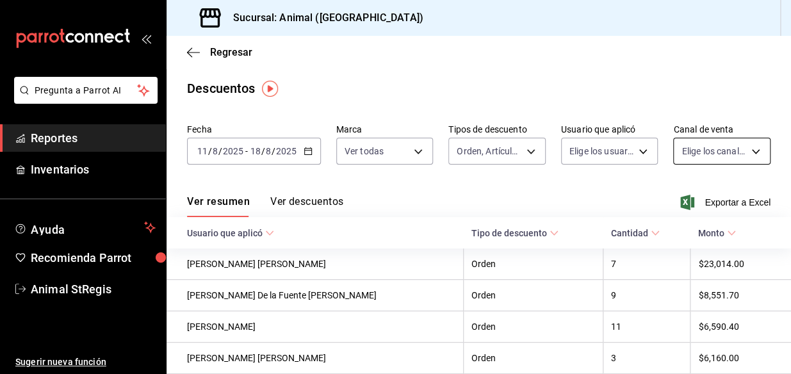
click at [742, 150] on body "Pregunta a Parrot AI Reportes Inventarios Ayuda Recomienda Parrot Animal StRegi…" at bounding box center [395, 187] width 791 height 374
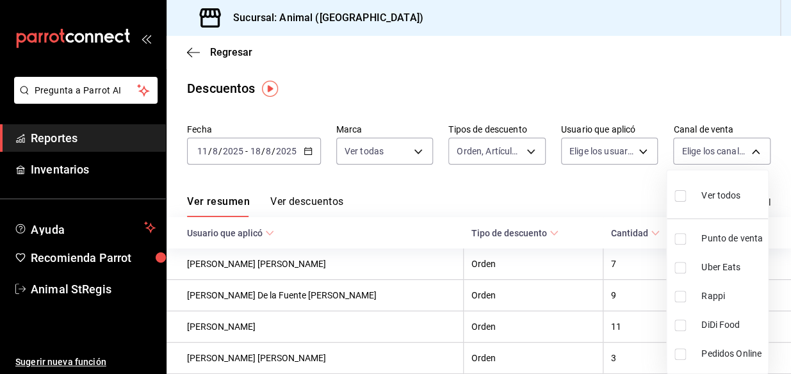
click at [713, 199] on span "Ver todos" at bounding box center [720, 195] width 39 height 13
click at [586, 194] on div at bounding box center [395, 187] width 791 height 374
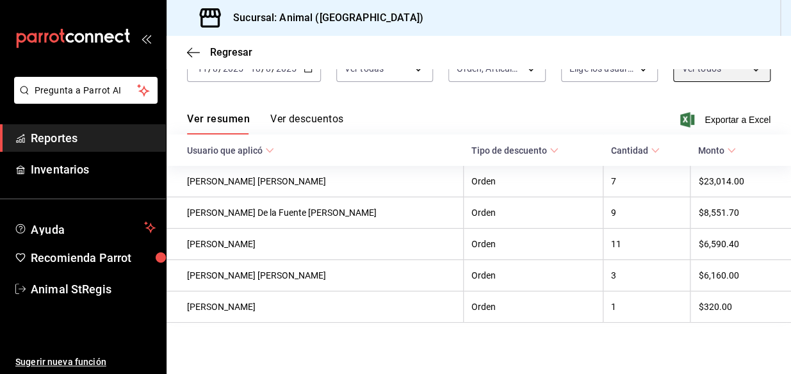
scroll to position [29, 0]
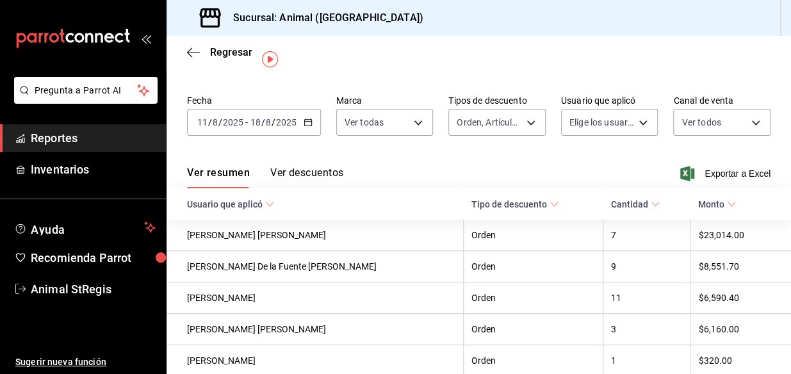
click at [293, 176] on button "Ver descuentos" at bounding box center [306, 178] width 73 height 22
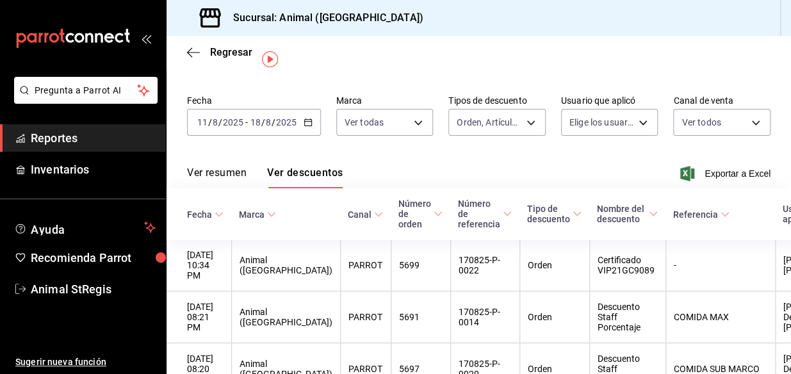
click at [211, 169] on button "Ver resumen" at bounding box center [217, 178] width 60 height 22
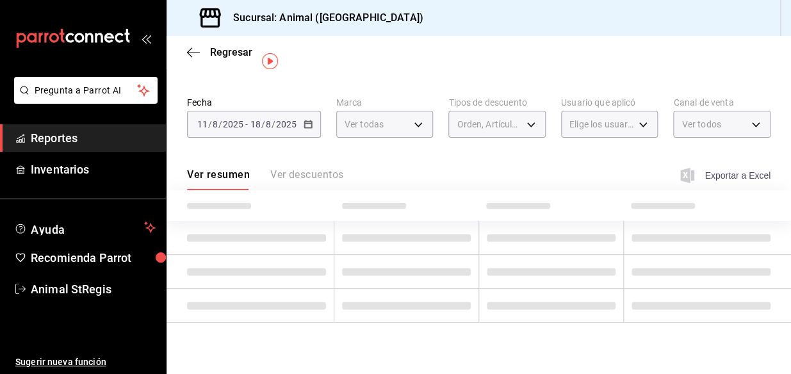
scroll to position [29, 0]
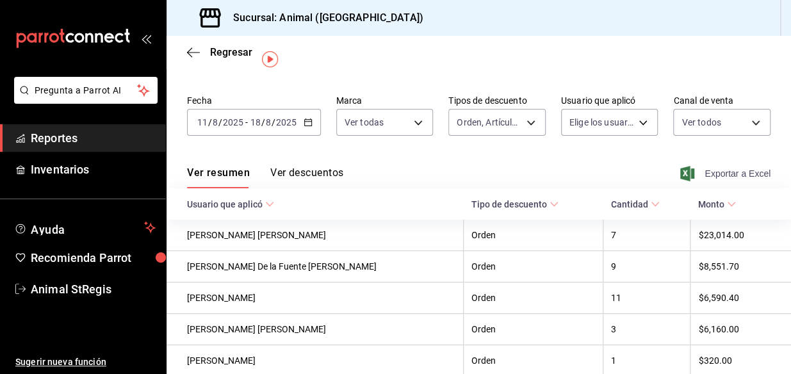
click at [723, 176] on span "Exportar a Excel" at bounding box center [727, 173] width 88 height 15
click at [309, 124] on icon "button" at bounding box center [308, 122] width 9 height 9
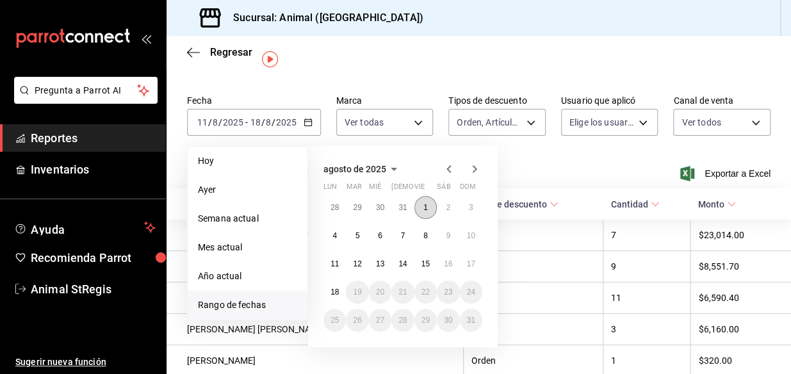
click at [429, 205] on button "1" at bounding box center [425, 207] width 22 height 23
click at [340, 292] on button "18" at bounding box center [335, 292] width 22 height 23
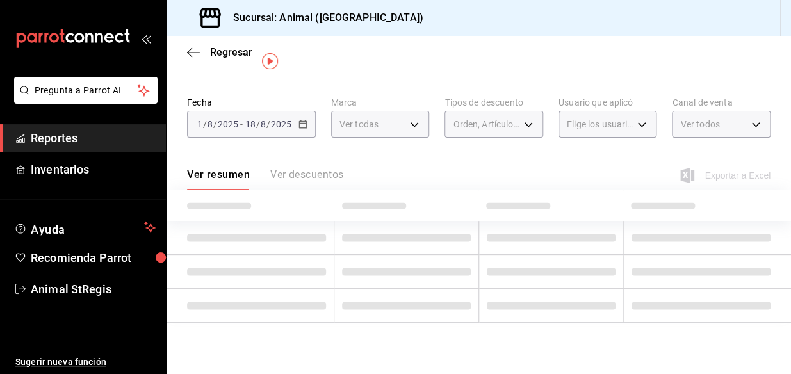
scroll to position [29, 0]
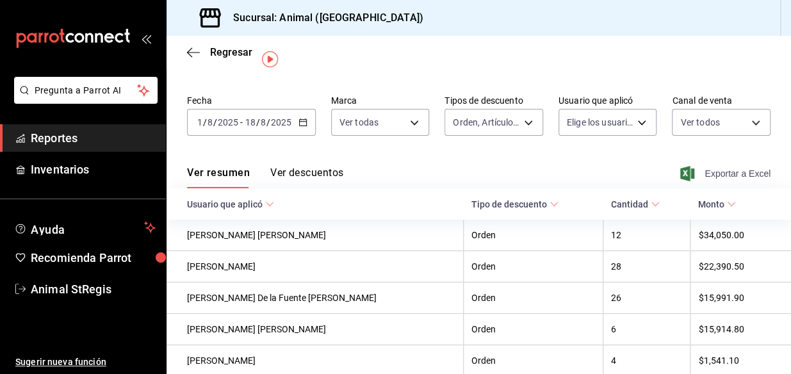
click at [708, 173] on span "Exportar a Excel" at bounding box center [727, 173] width 88 height 15
click at [99, 135] on span "Reportes" at bounding box center [93, 137] width 125 height 17
